Goal: Transaction & Acquisition: Download file/media

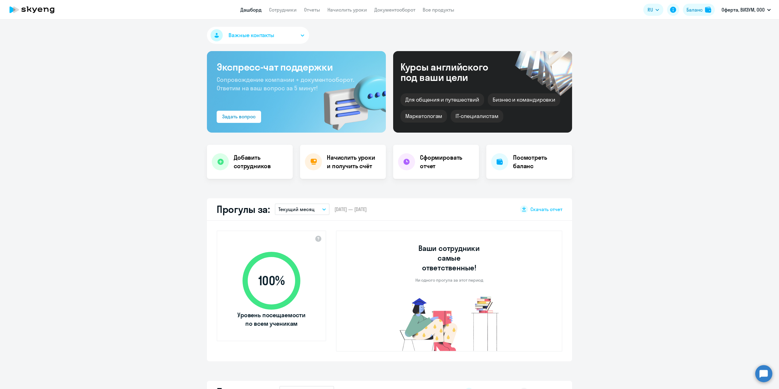
select select "30"
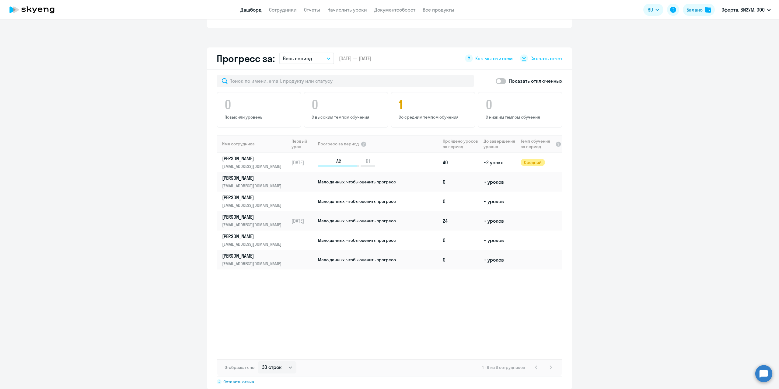
scroll to position [335, 0]
click at [244, 154] on p "[PERSON_NAME]" at bounding box center [253, 157] width 63 height 7
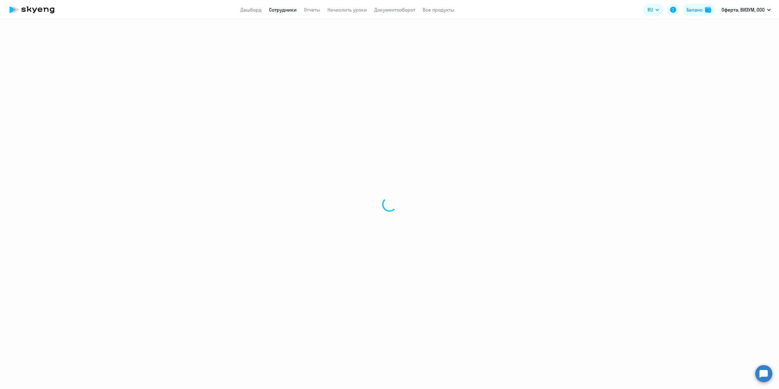
select select "english"
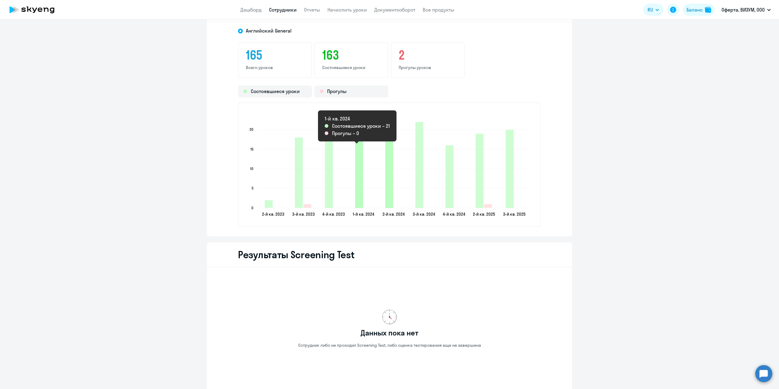
scroll to position [791, 0]
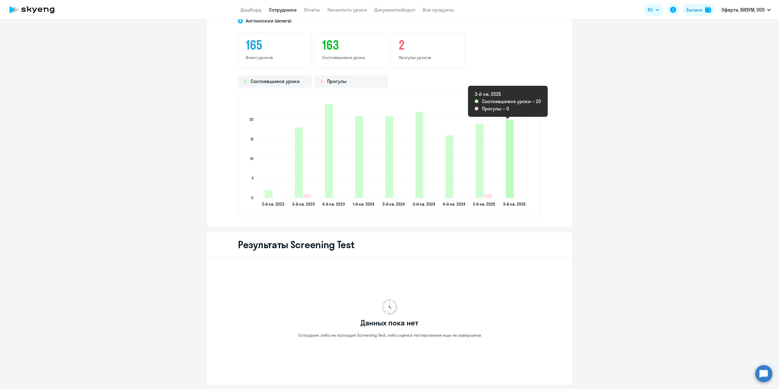
click at [507, 166] on icon "2025-09-22T21:00:00.000Z Состоявшиеся уроки 20" at bounding box center [510, 159] width 8 height 78
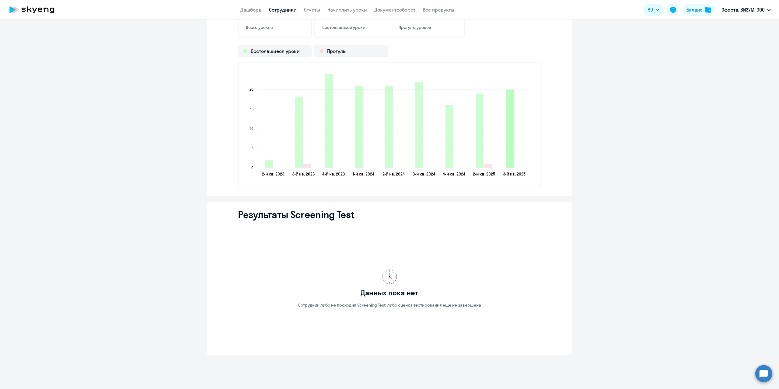
scroll to position [832, 0]
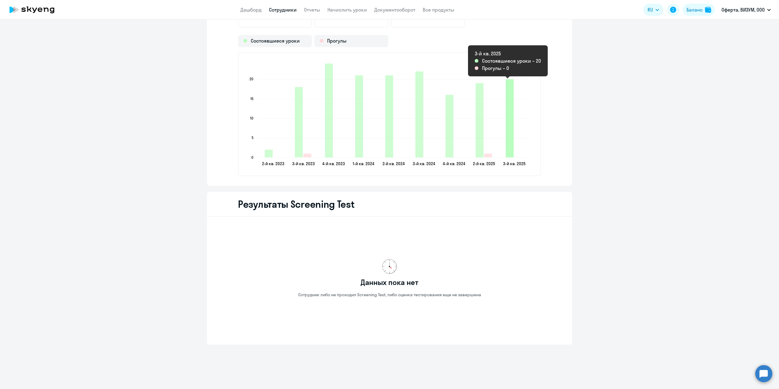
click at [507, 135] on icon "2025-09-22T21:00:00.000Z Состоявшиеся уроки 20" at bounding box center [510, 118] width 8 height 78
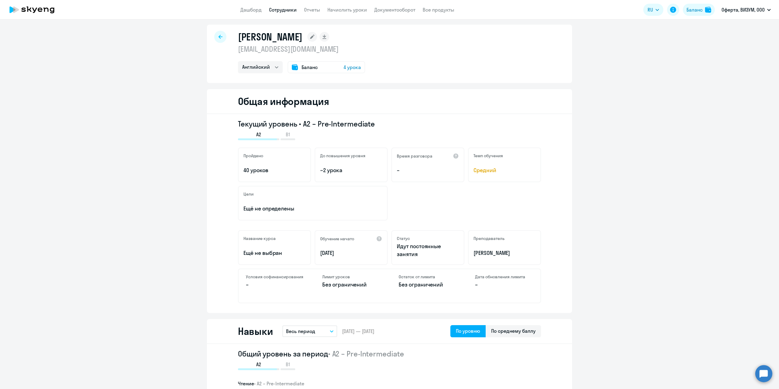
scroll to position [0, 0]
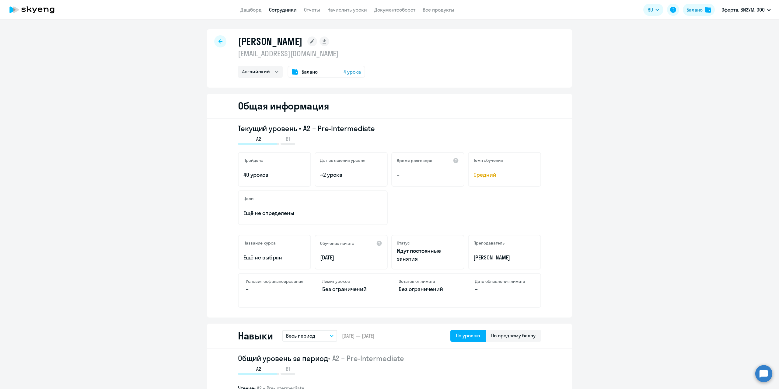
click at [307, 72] on span "Баланс" at bounding box center [310, 71] width 16 height 7
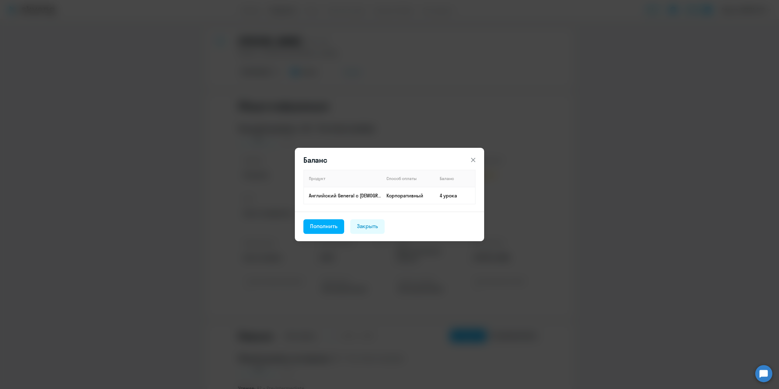
click at [472, 158] on icon at bounding box center [473, 159] width 7 height 7
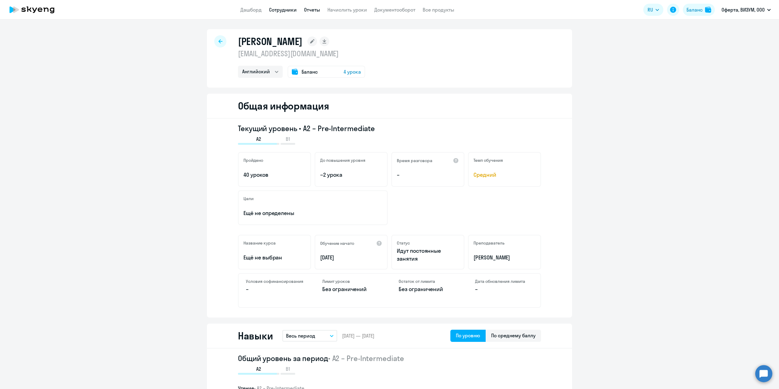
click at [314, 11] on link "Отчеты" at bounding box center [312, 10] width 16 height 6
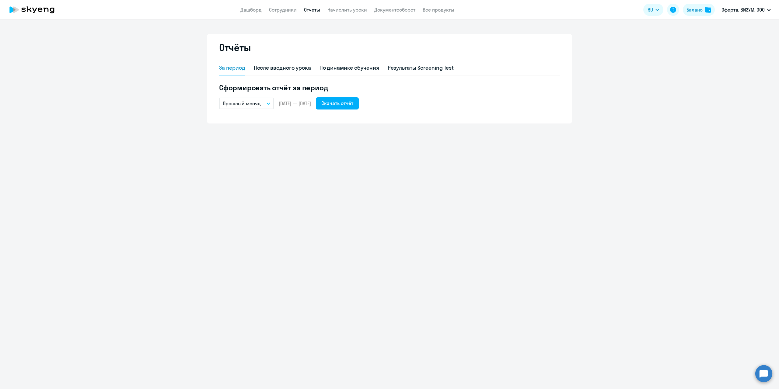
click at [270, 100] on button "Прошлый месяц" at bounding box center [246, 104] width 55 height 12
click at [258, 120] on li "Текущий месяц" at bounding box center [251, 120] width 64 height 15
click at [353, 105] on div "Скачать отчёт" at bounding box center [337, 103] width 32 height 7
click at [287, 10] on link "Сотрудники" at bounding box center [283, 10] width 28 height 6
select select "30"
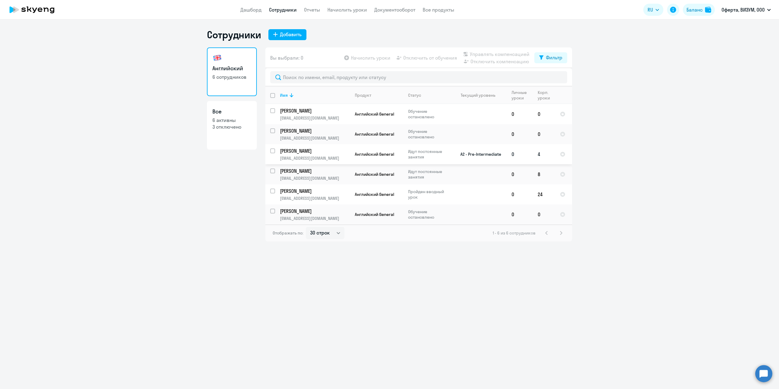
click at [304, 153] on p "[PERSON_NAME]" at bounding box center [314, 151] width 69 height 7
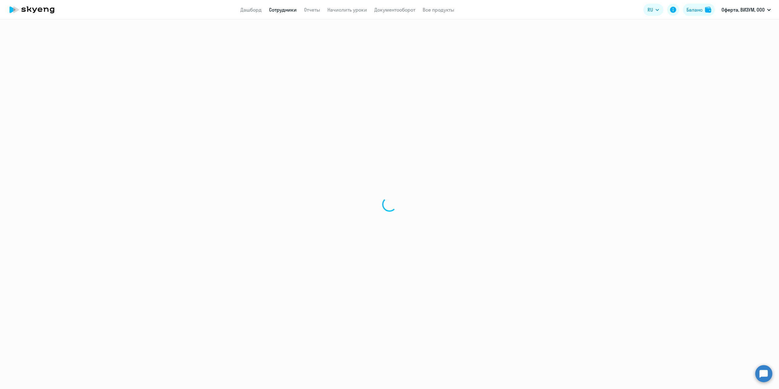
select select "english"
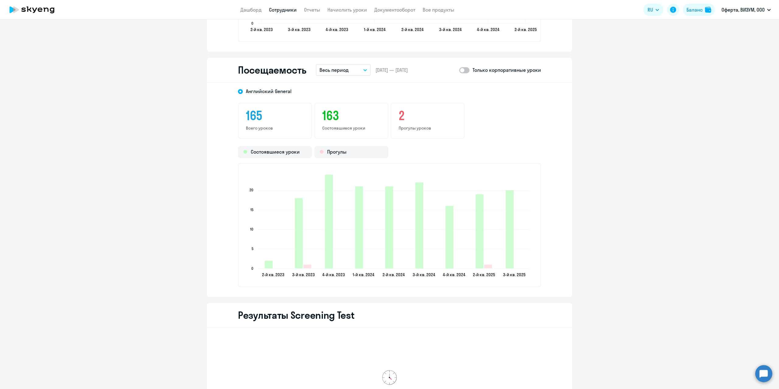
scroll to position [731, 0]
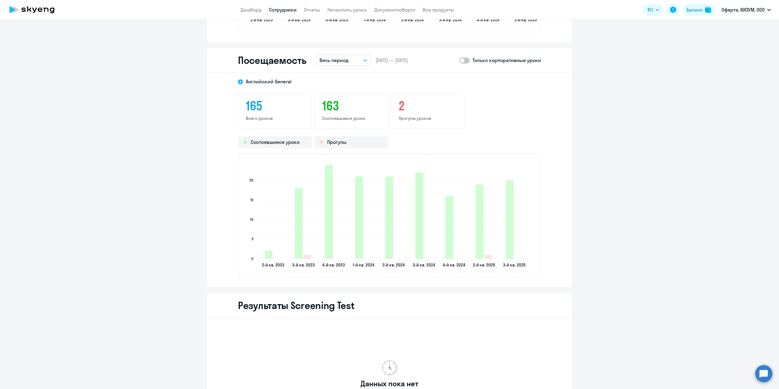
click at [359, 61] on button "Весь период" at bounding box center [343, 60] width 55 height 12
click at [354, 76] on li "Текущий месяц" at bounding box center [348, 77] width 64 height 15
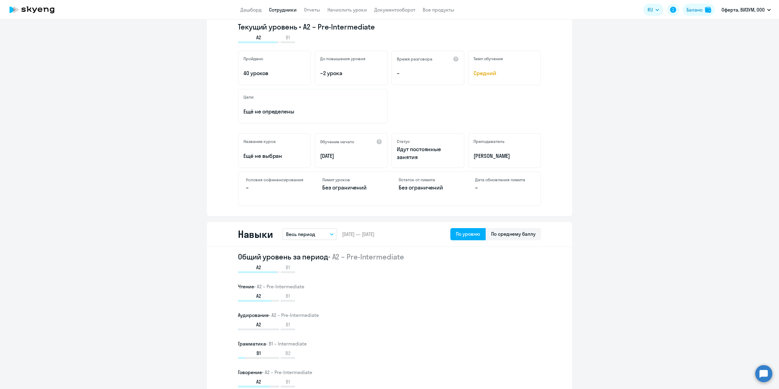
scroll to position [0, 0]
